Goal: Contribute content: Add original content to the website for others to see

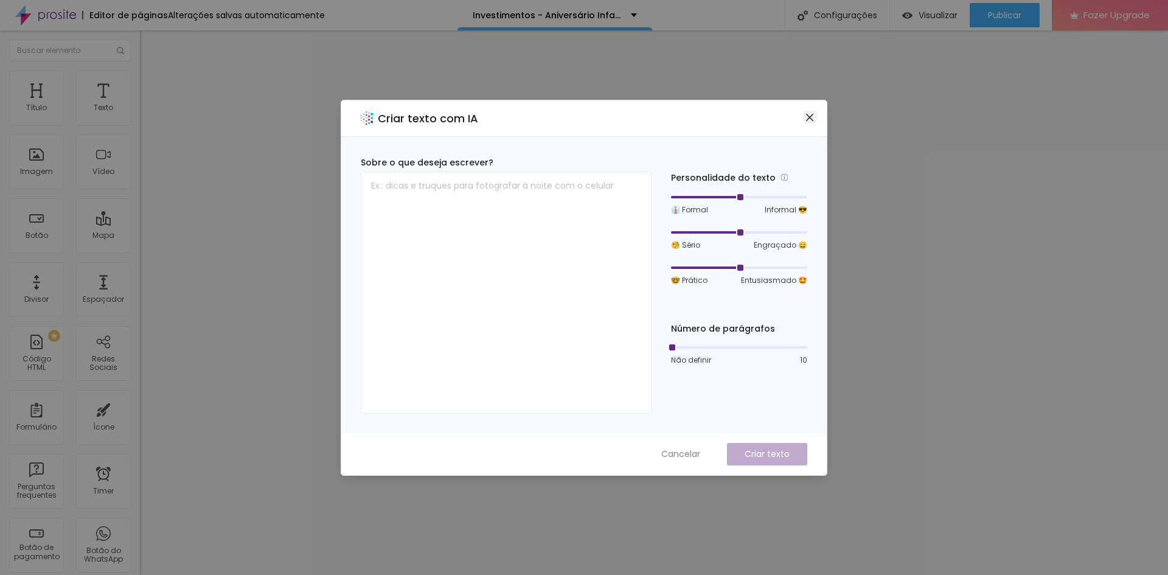
click at [813, 115] on icon "close" at bounding box center [810, 118] width 10 height 10
click at [810, 116] on icon "close" at bounding box center [809, 116] width 7 height 7
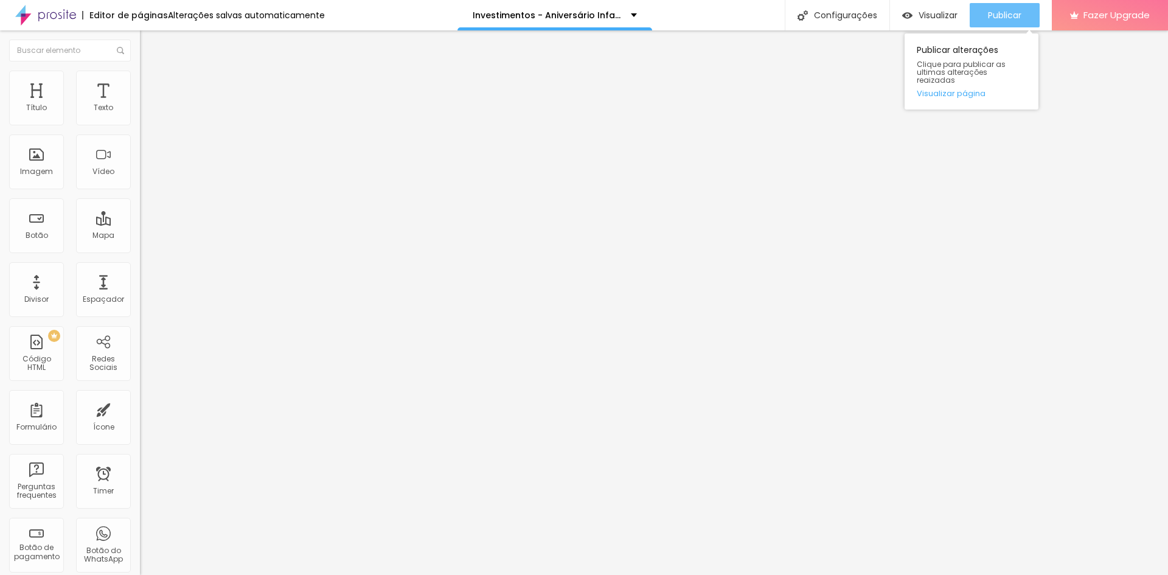
click at [998, 16] on span "Publicar" at bounding box center [1004, 15] width 33 height 10
click at [936, 13] on span "Visualizar" at bounding box center [938, 15] width 39 height 10
click at [1005, 10] on span "Publicar" at bounding box center [1004, 15] width 33 height 10
click at [1004, 16] on span "Publicar" at bounding box center [1004, 15] width 33 height 10
click at [145, 176] on icon "button" at bounding box center [148, 172] width 7 height 7
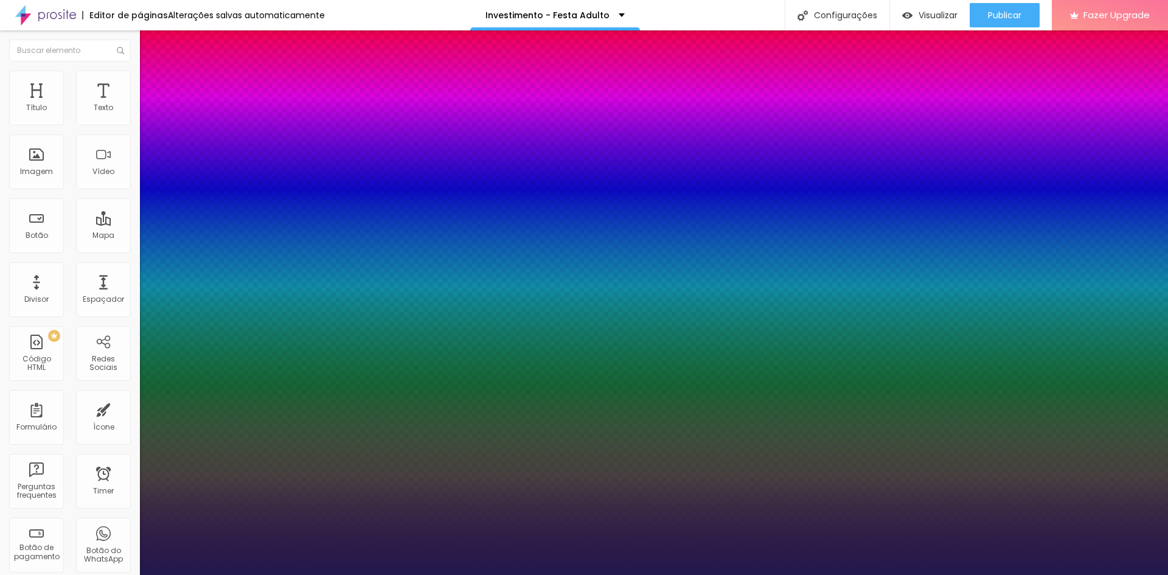
type input "1"
type input "33"
type input "1"
type input "24"
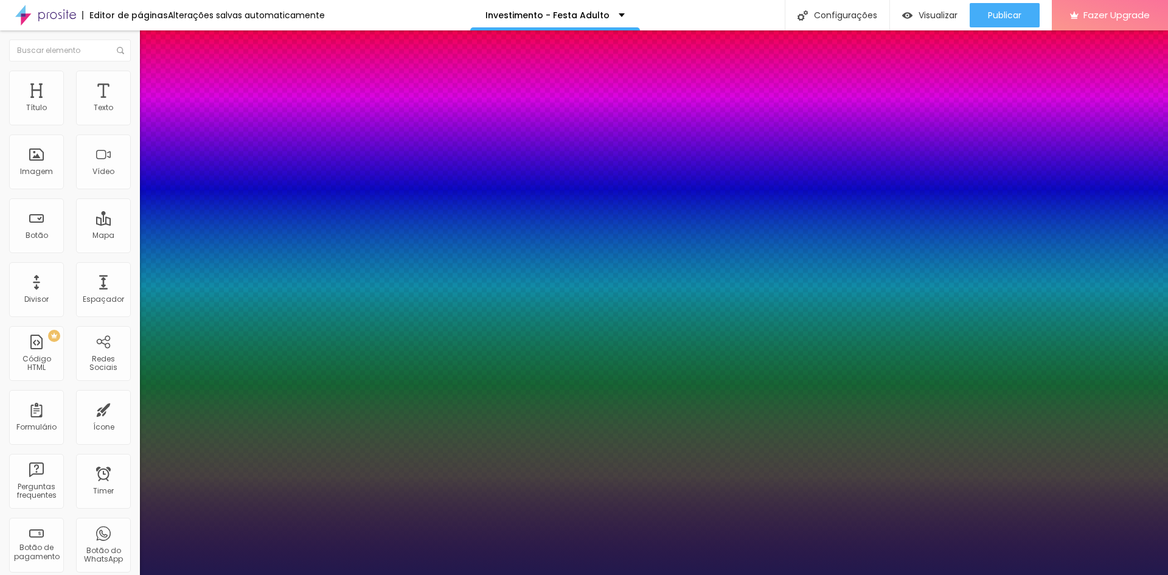
type input "24"
type input "1"
type input "22"
type input "1"
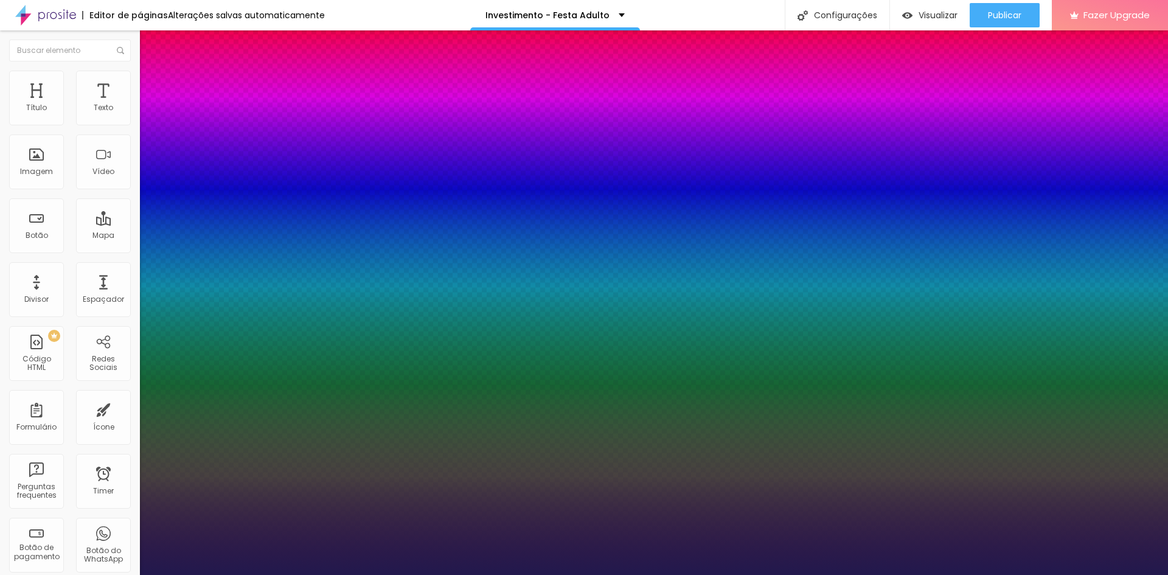
type input "21"
type input "1"
type input "19"
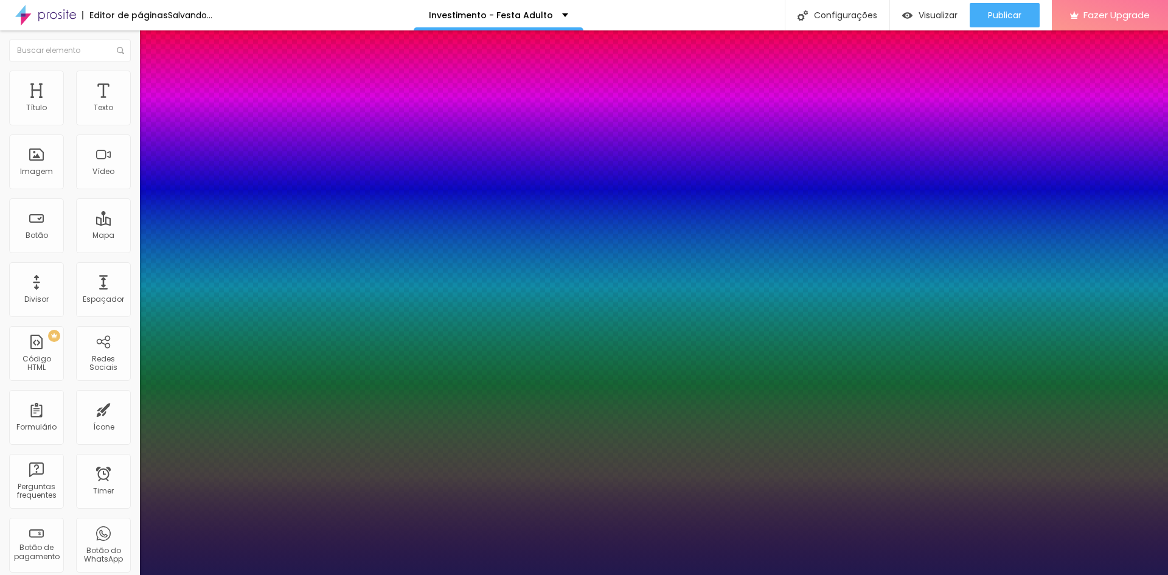
type input "1"
type input "18"
type input "1"
type input "17"
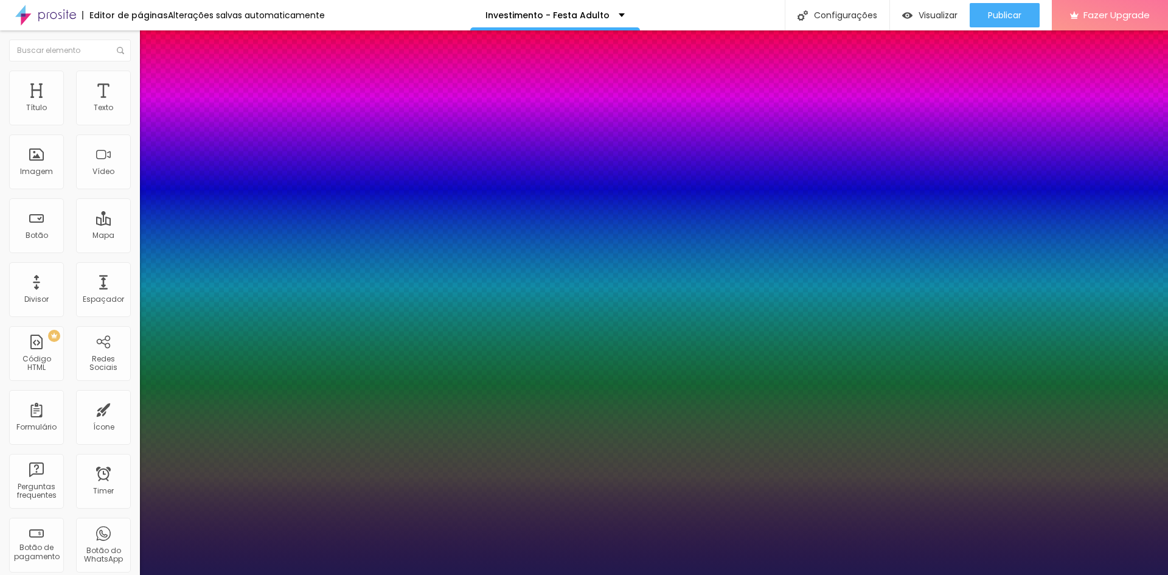
type input "17"
type input "1"
type input "16"
type input "1"
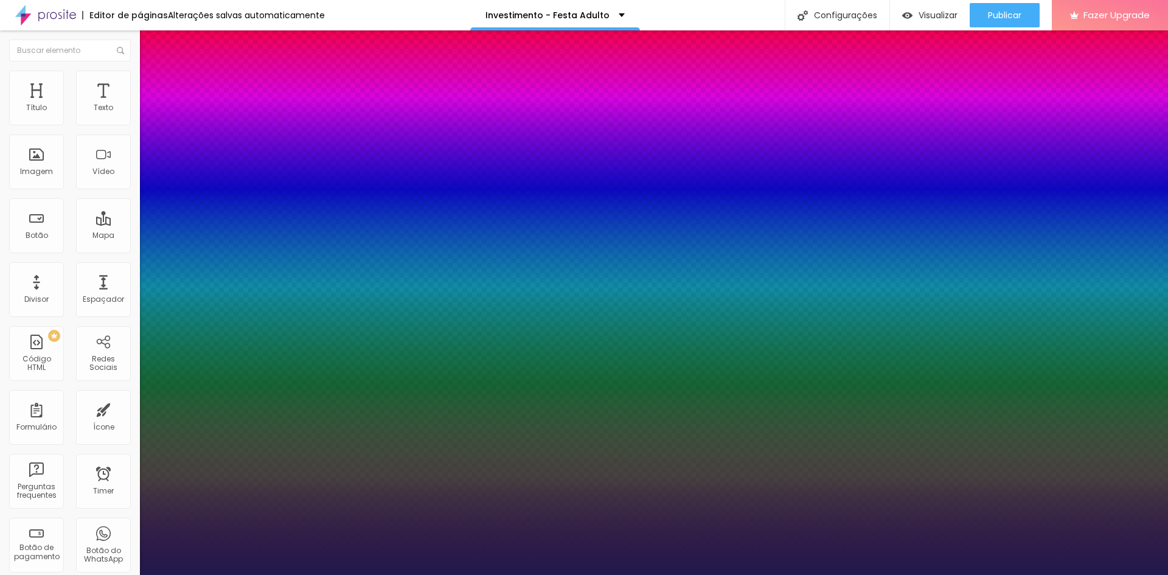
type input "17"
type input "1"
type input "18"
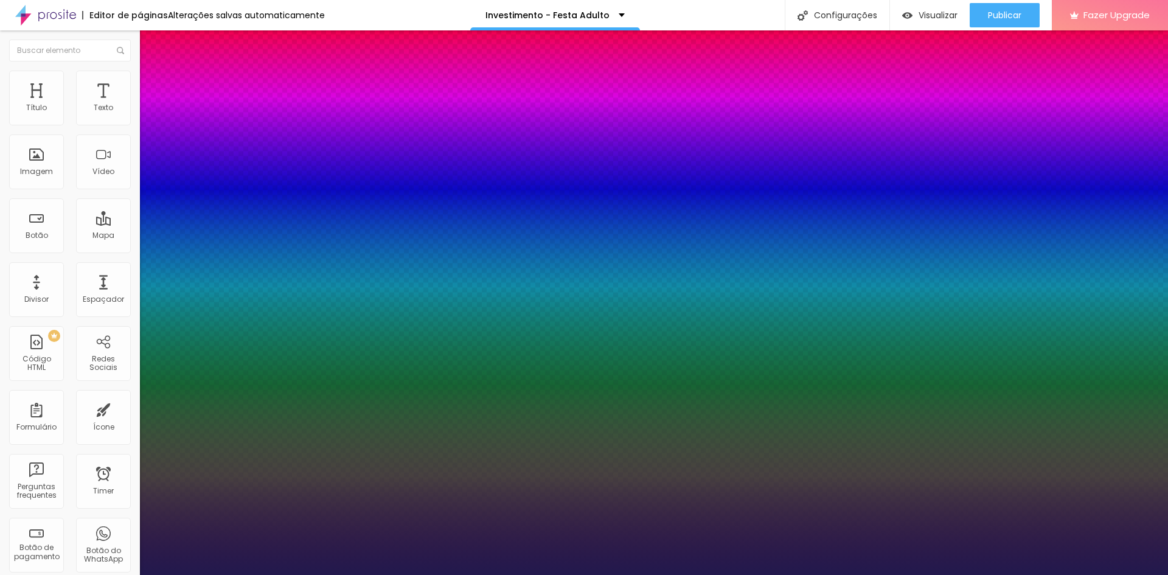
type input "1"
type input "17"
type input "1"
drag, startPoint x: 183, startPoint y: 344, endPoint x: 165, endPoint y: 346, distance: 17.1
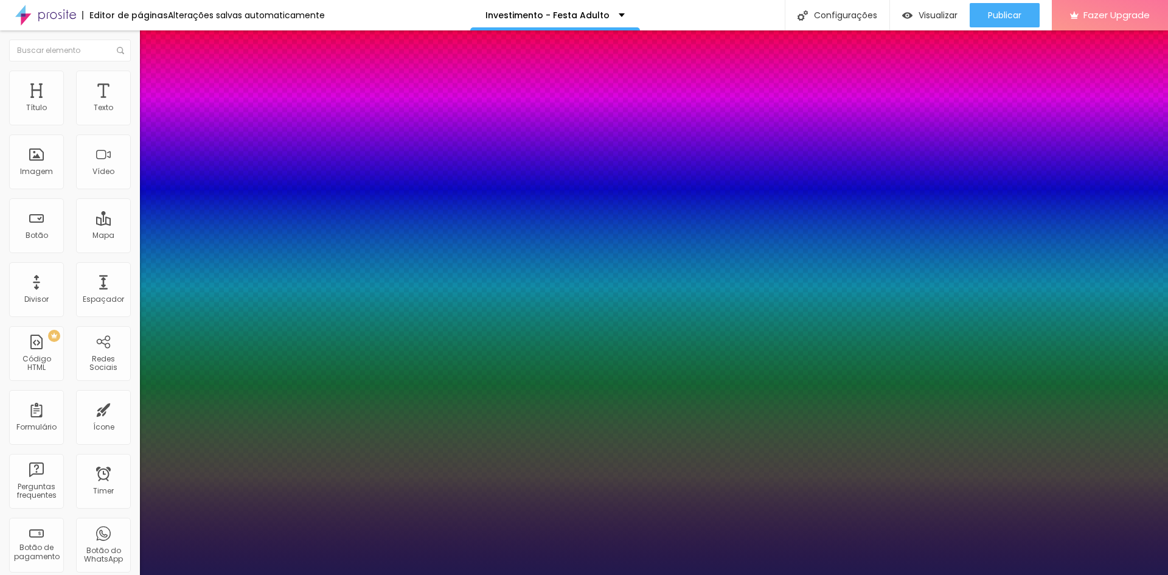
type input "17"
type input "1"
click at [487, 574] on div at bounding box center [584, 575] width 1168 height 0
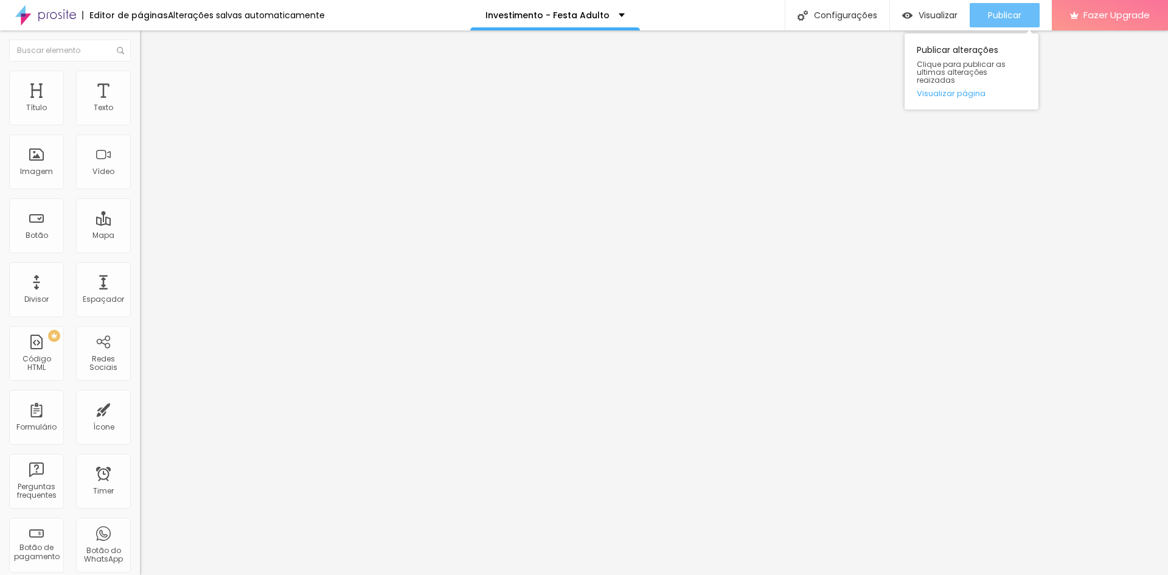
click at [994, 19] on span "Publicar" at bounding box center [1004, 15] width 33 height 10
click at [1004, 16] on span "Publicar" at bounding box center [1004, 15] width 33 height 10
click at [998, 12] on span "Publicar" at bounding box center [1004, 15] width 33 height 10
click at [140, 180] on button "button" at bounding box center [148, 173] width 17 height 13
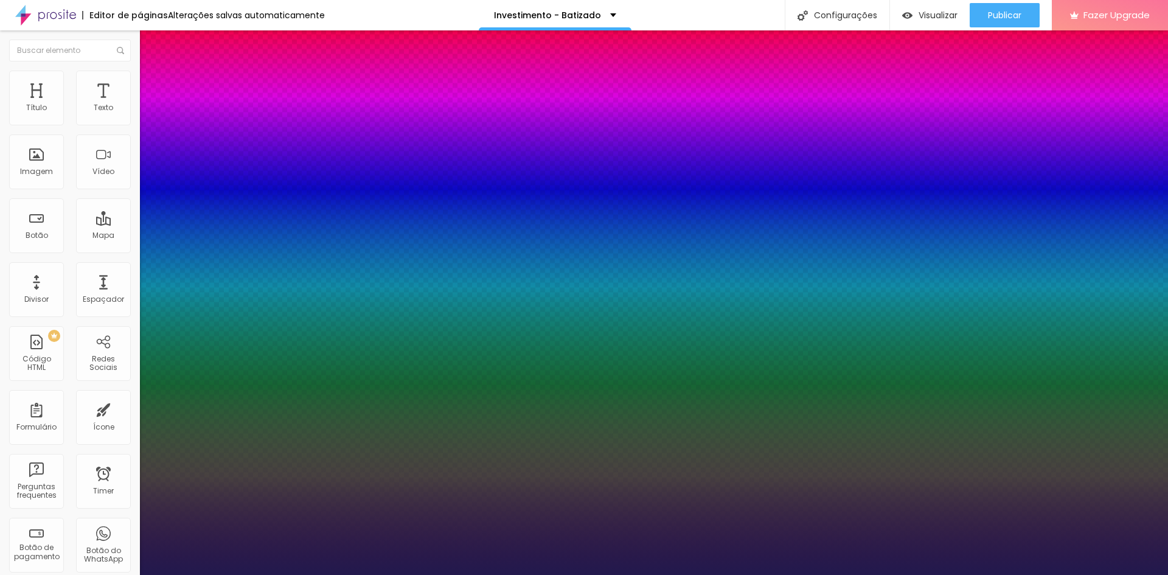
type input "1"
type input "25"
type input "1"
type input "17"
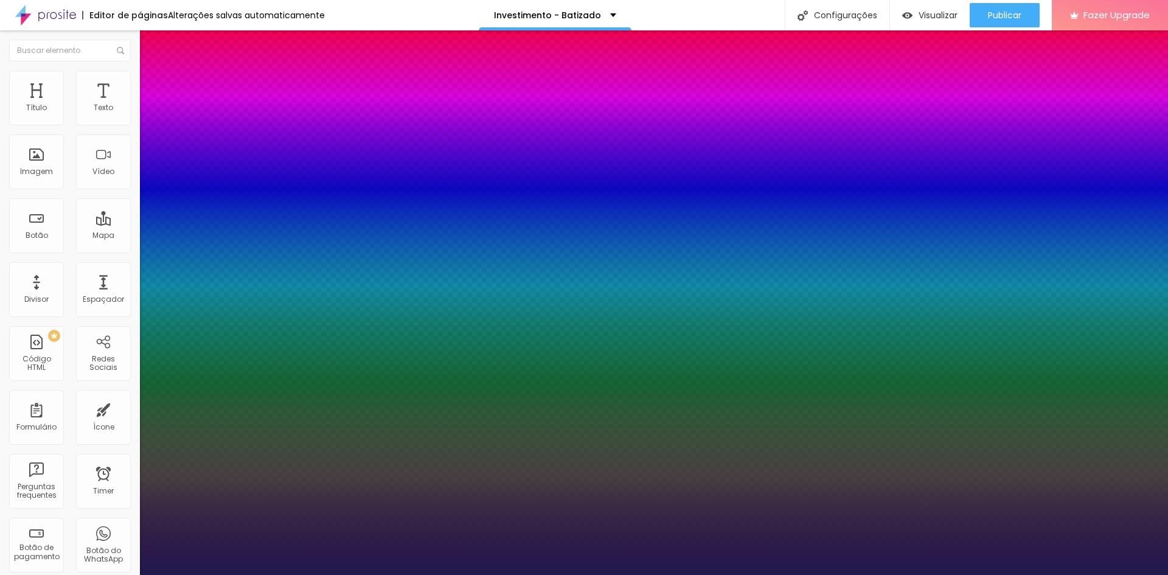
type input "17"
type input "1"
type input "15"
type input "1"
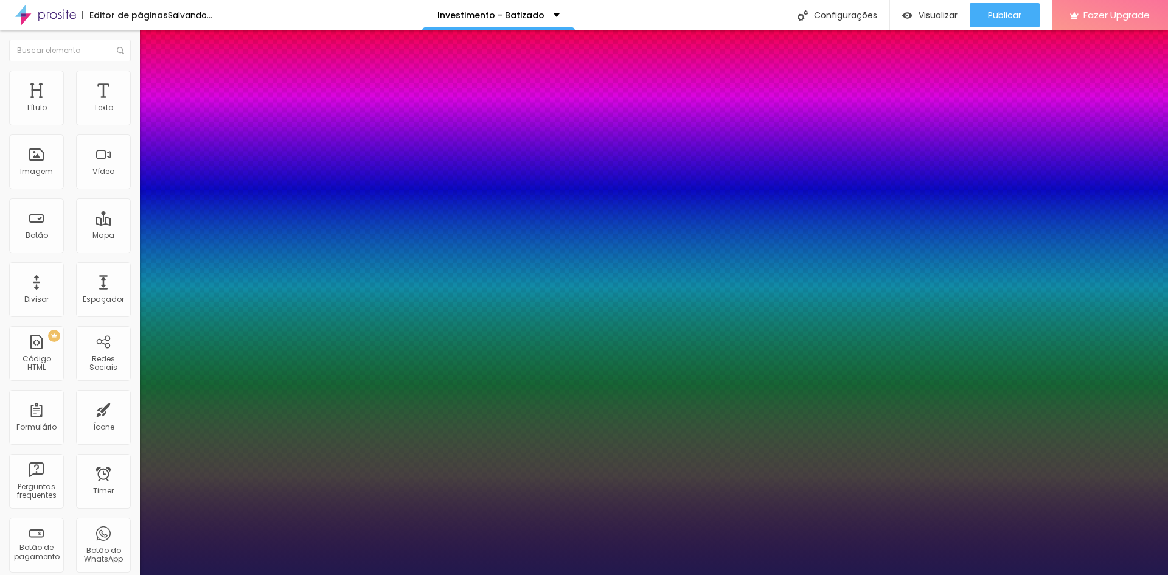
type input "16"
type input "1"
type input "17"
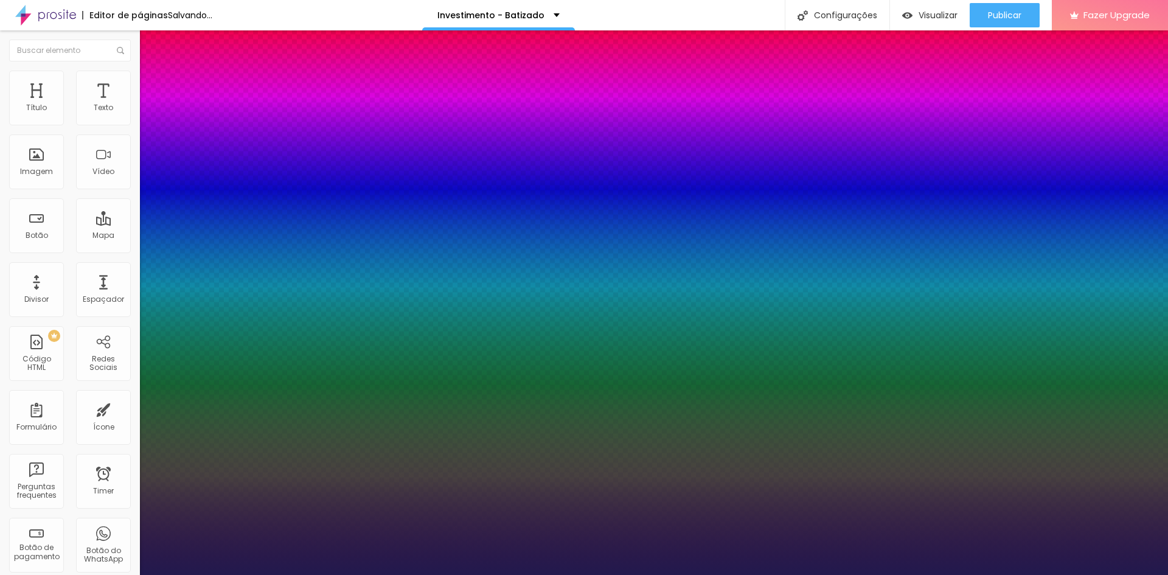
type input "1"
type input "18"
type input "1"
type input "20"
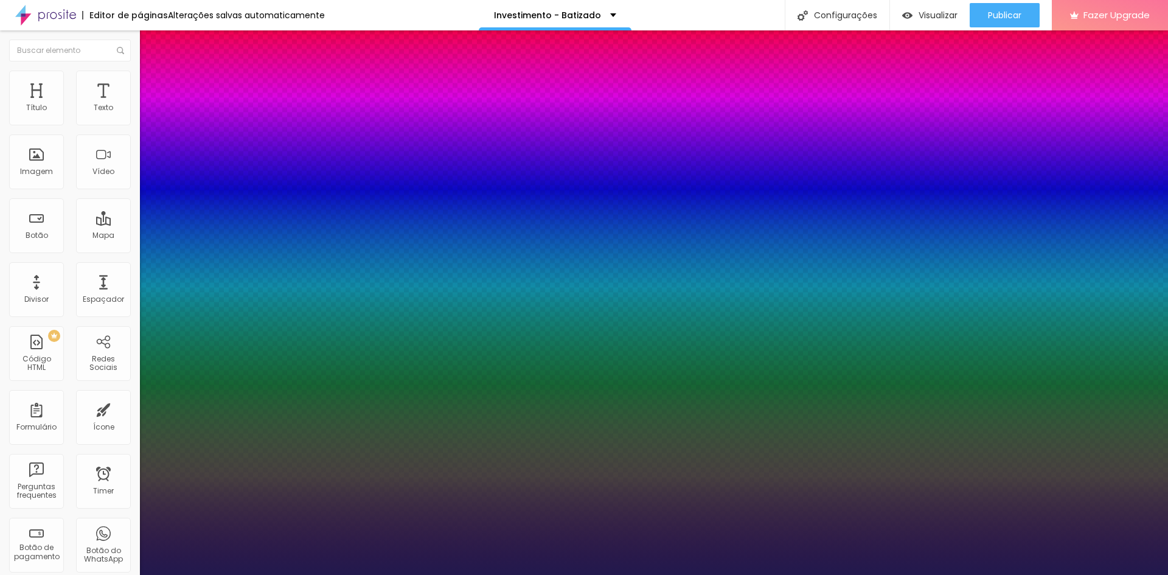
type input "20"
type input "1"
type input "21"
type input "1"
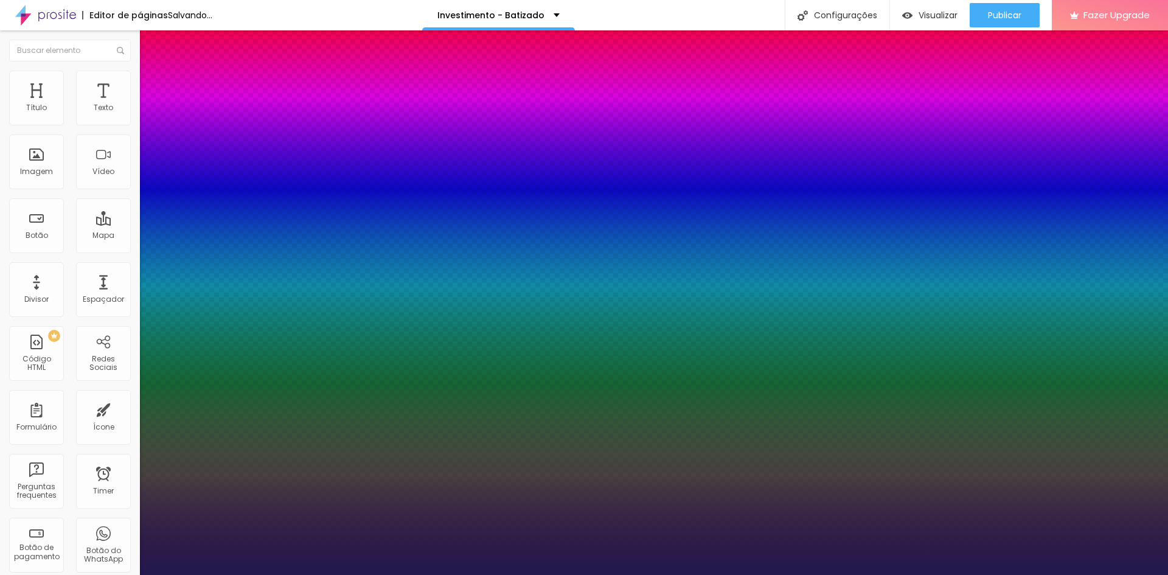
type input "22"
type input "1"
type input "21"
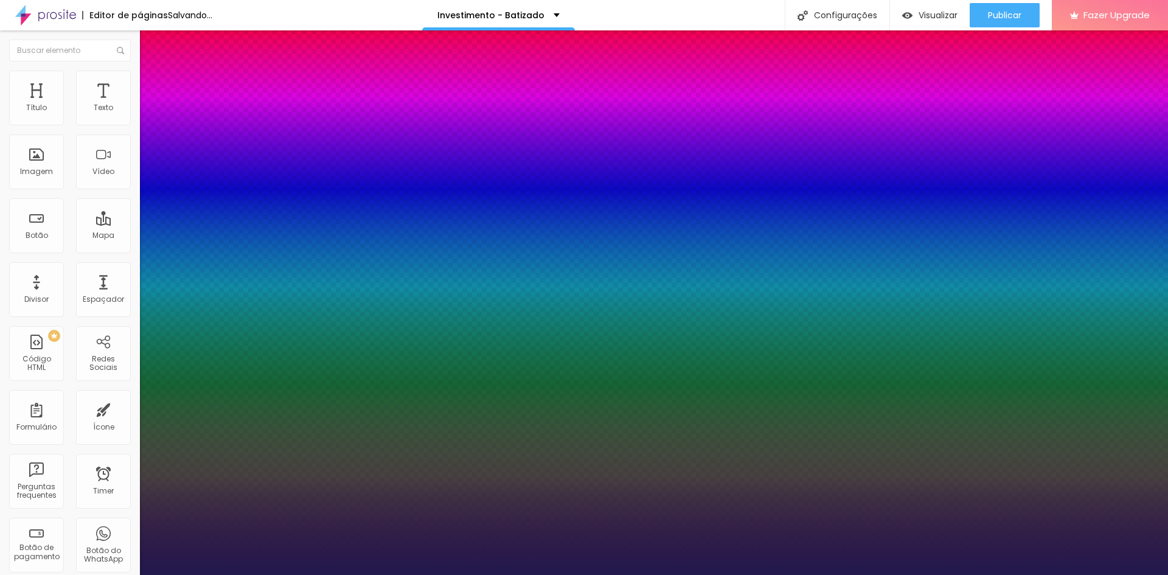
type input "1"
type input "22"
type input "1"
type input "21"
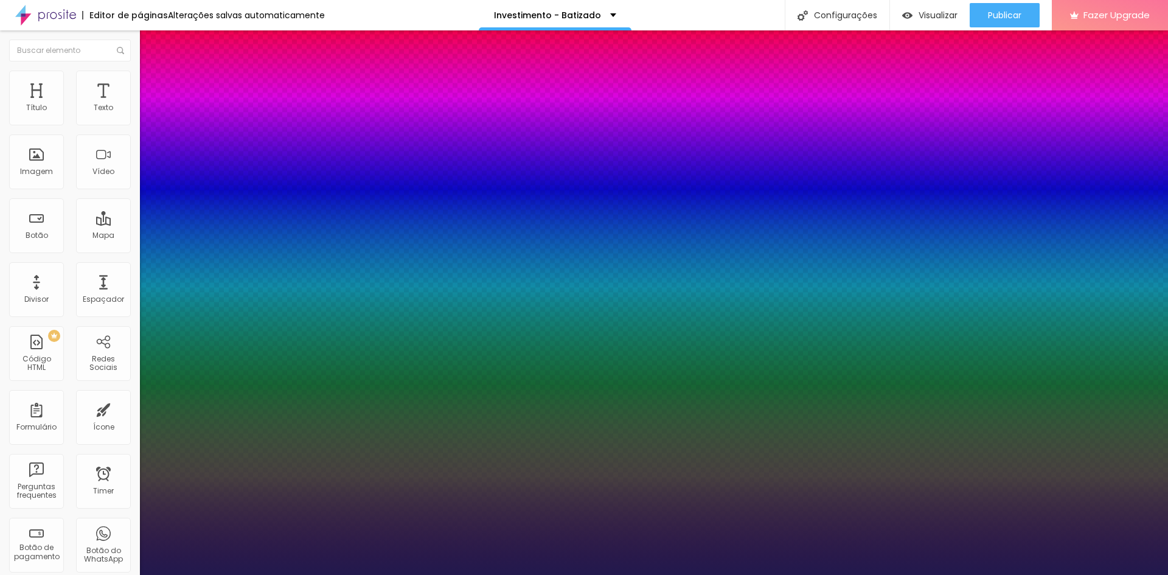
type input "21"
type input "1"
type input "20"
type input "1"
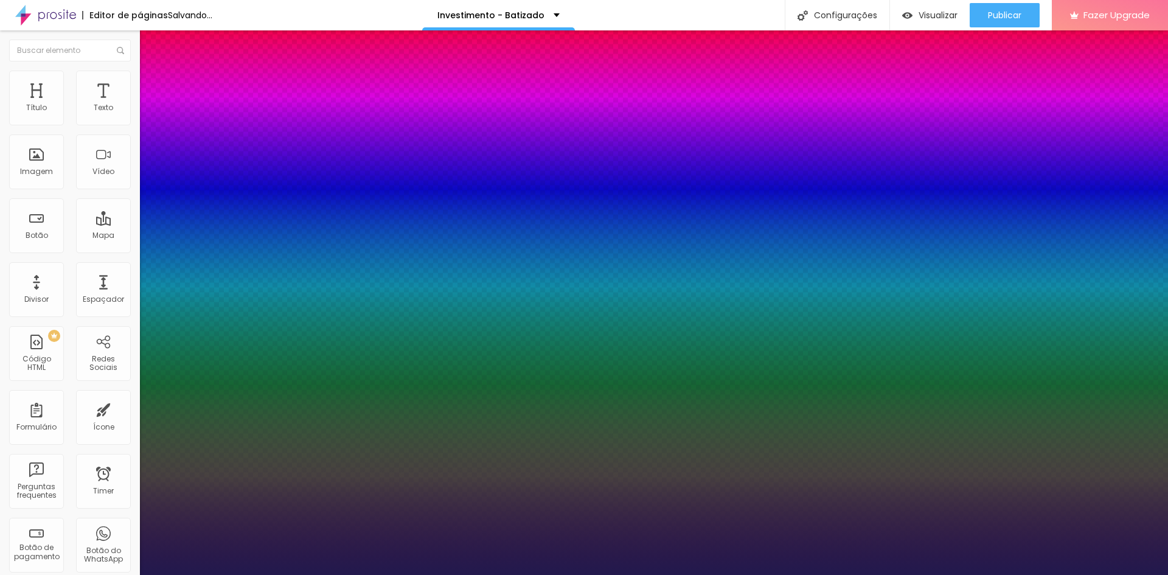
drag, startPoint x: 180, startPoint y: 341, endPoint x: 168, endPoint y: 338, distance: 12.4
type input "20"
type input "1"
click at [571, 574] on div at bounding box center [584, 575] width 1168 height 0
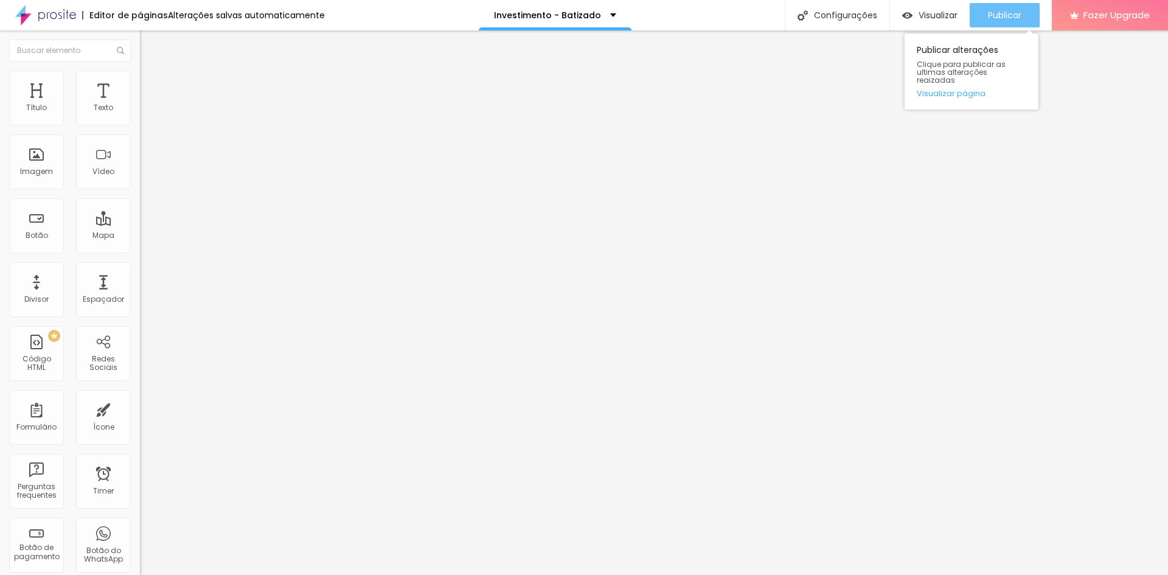
click at [984, 19] on button "Publicar" at bounding box center [1005, 15] width 70 height 24
